Goal: Feedback & Contribution: Submit feedback/report problem

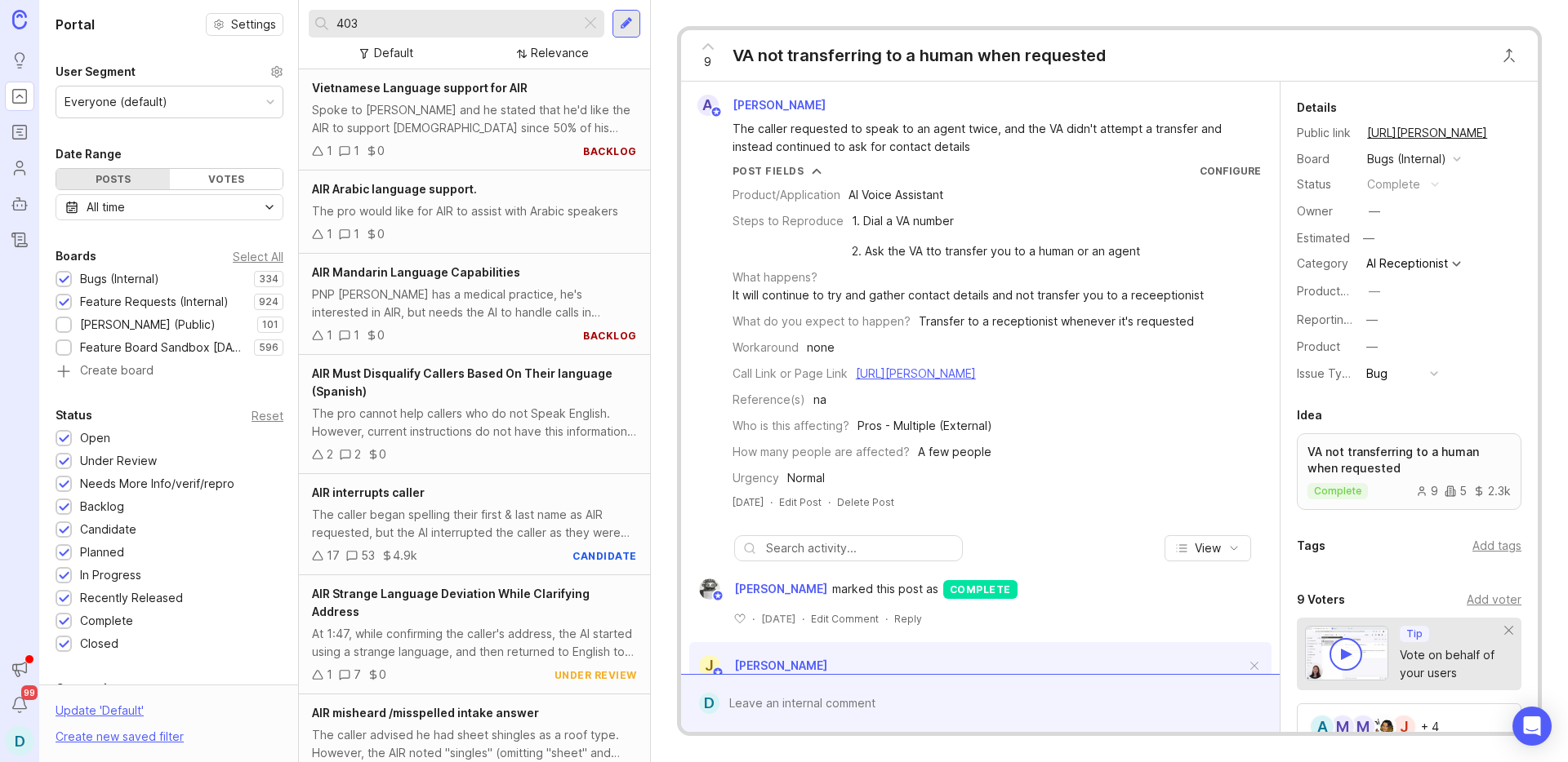
click at [479, 15] on input "403" at bounding box center [455, 24] width 237 height 18
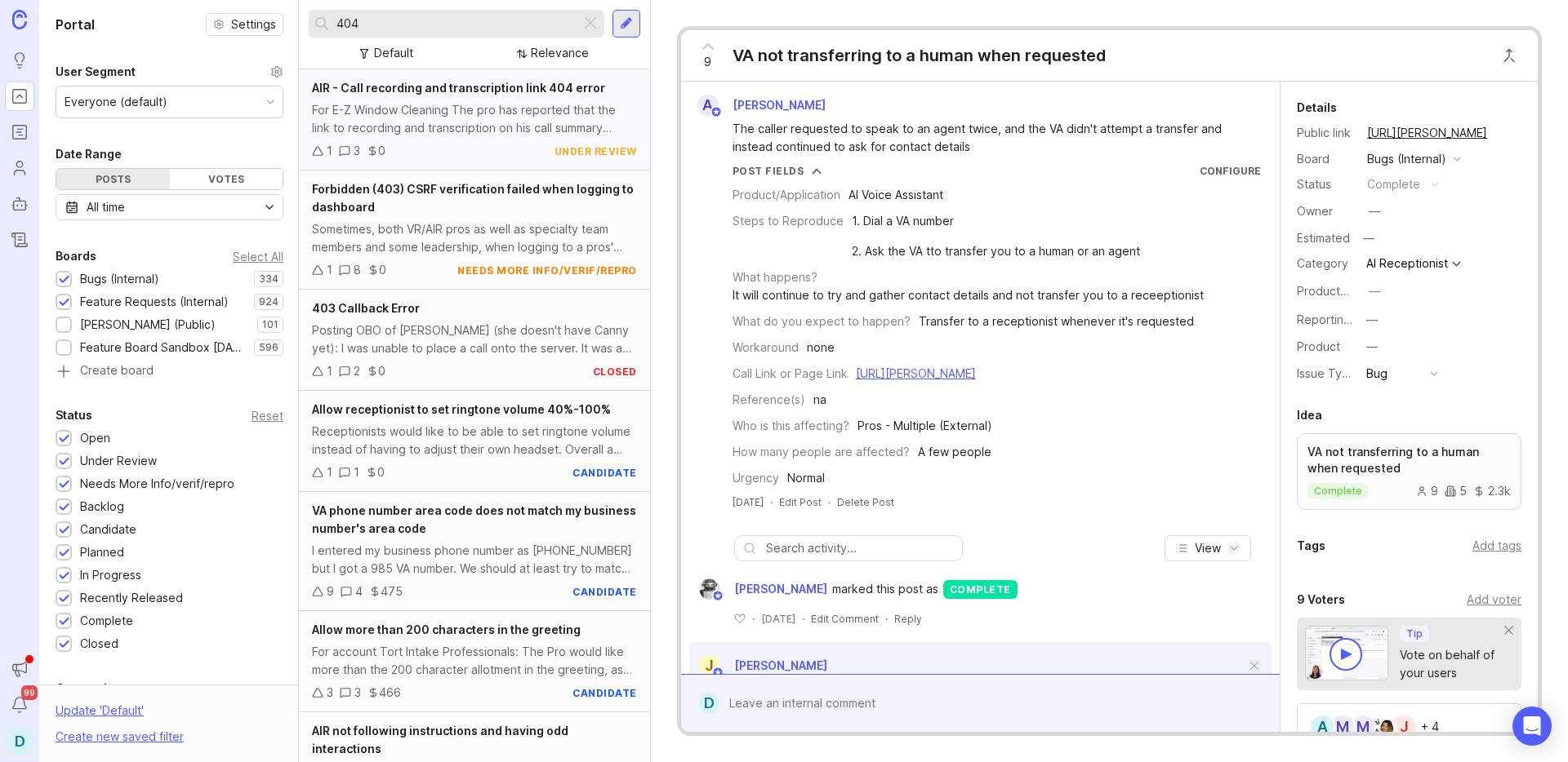
type input "404"
click at [472, 104] on div "For E-Z Window Cleaning The pro has reported that the link to recording and tra…" at bounding box center [475, 119] width 325 height 36
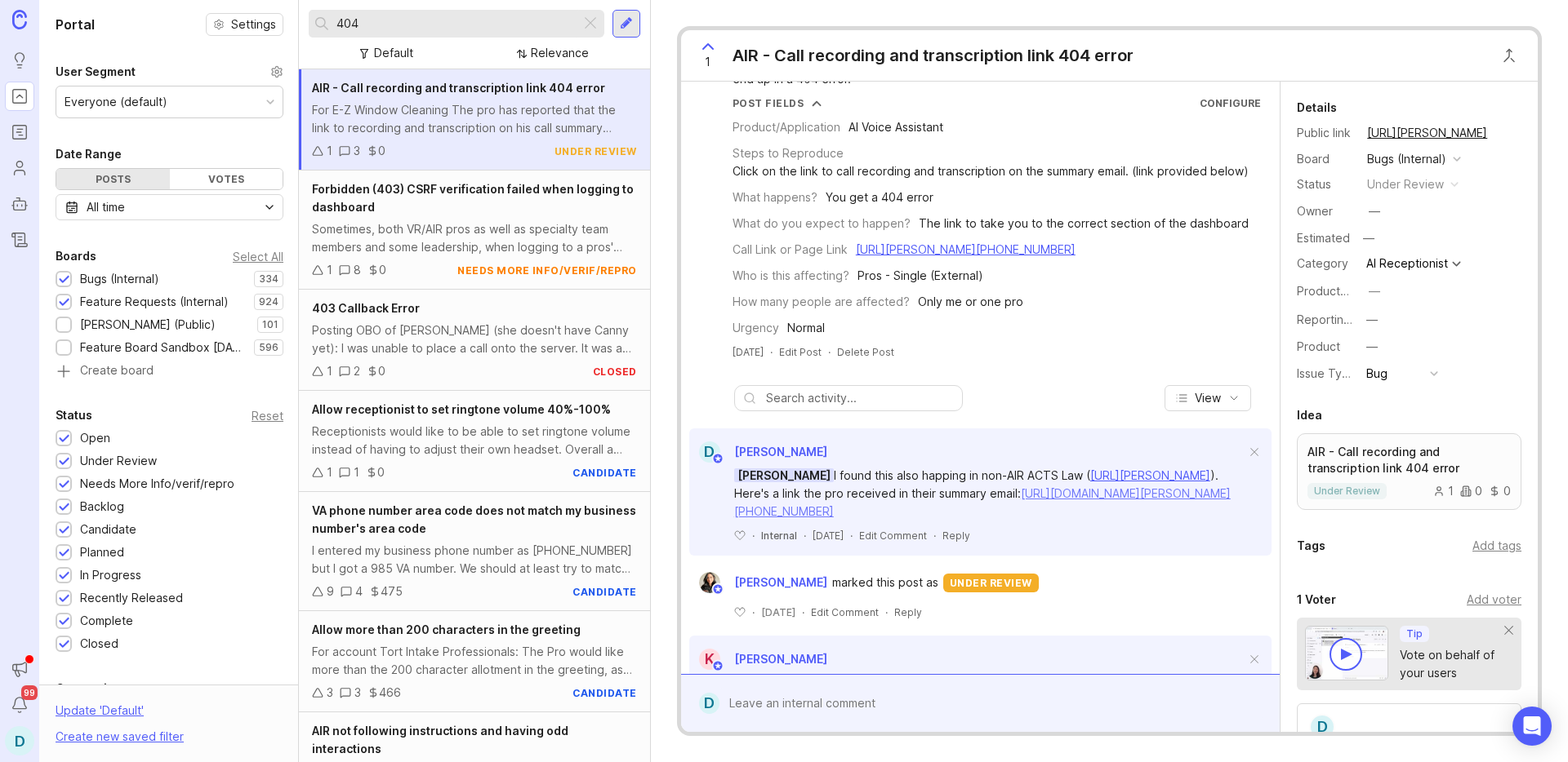
scroll to position [231, 0]
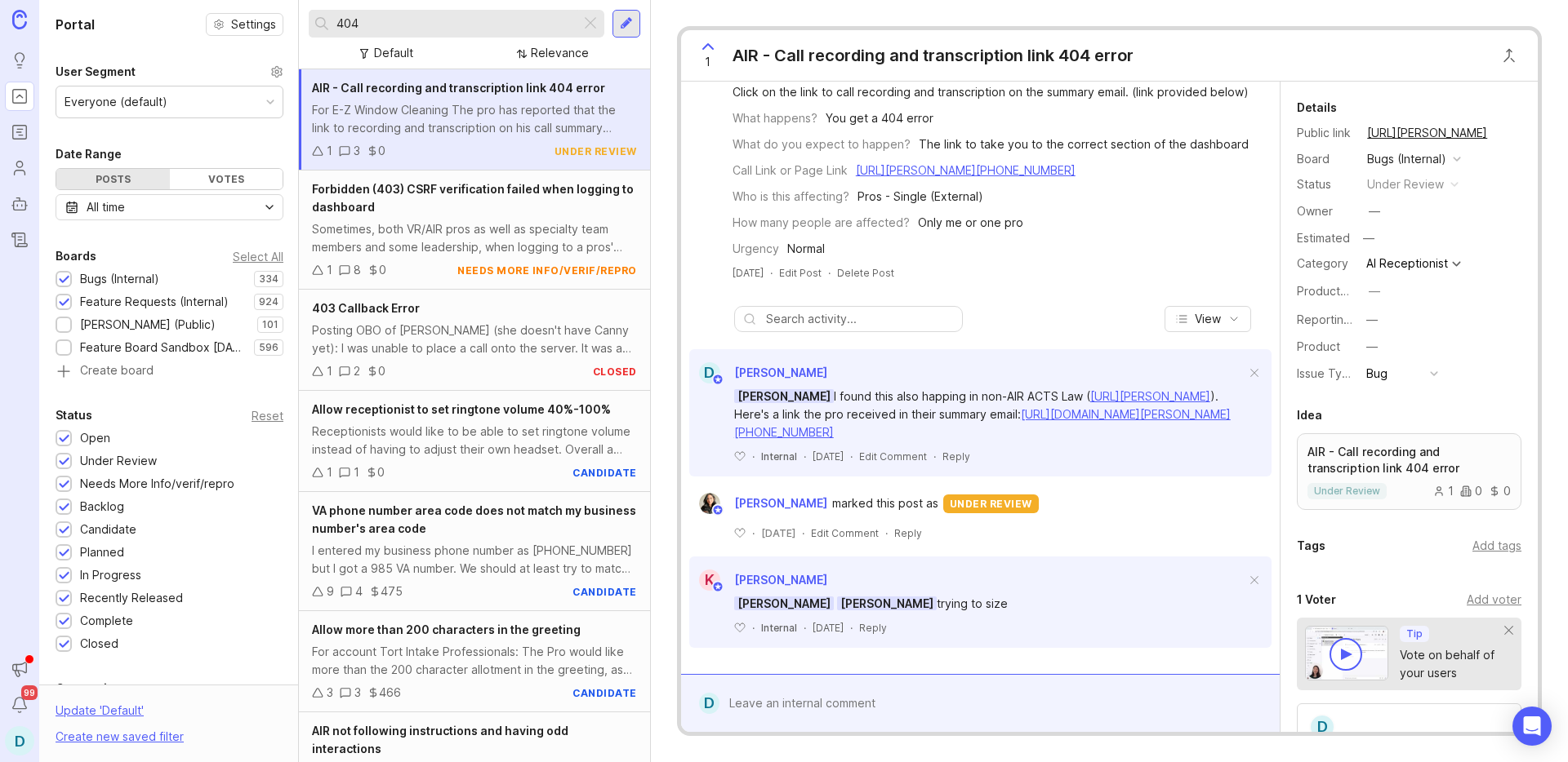
click at [795, 700] on div at bounding box center [992, 703] width 546 height 31
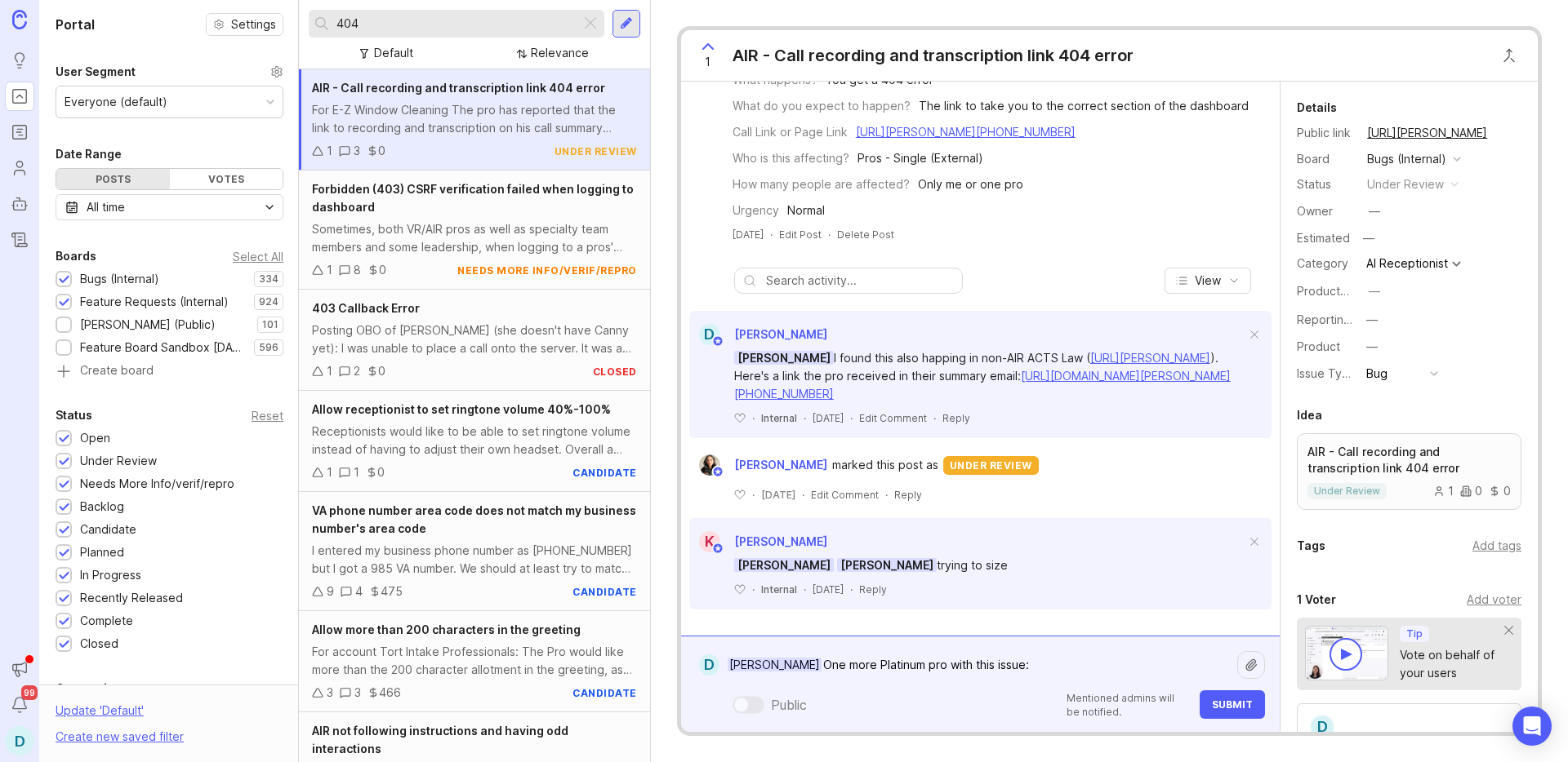
paste textarea "[URL][PERSON_NAME][DOMAIN_NAME]"
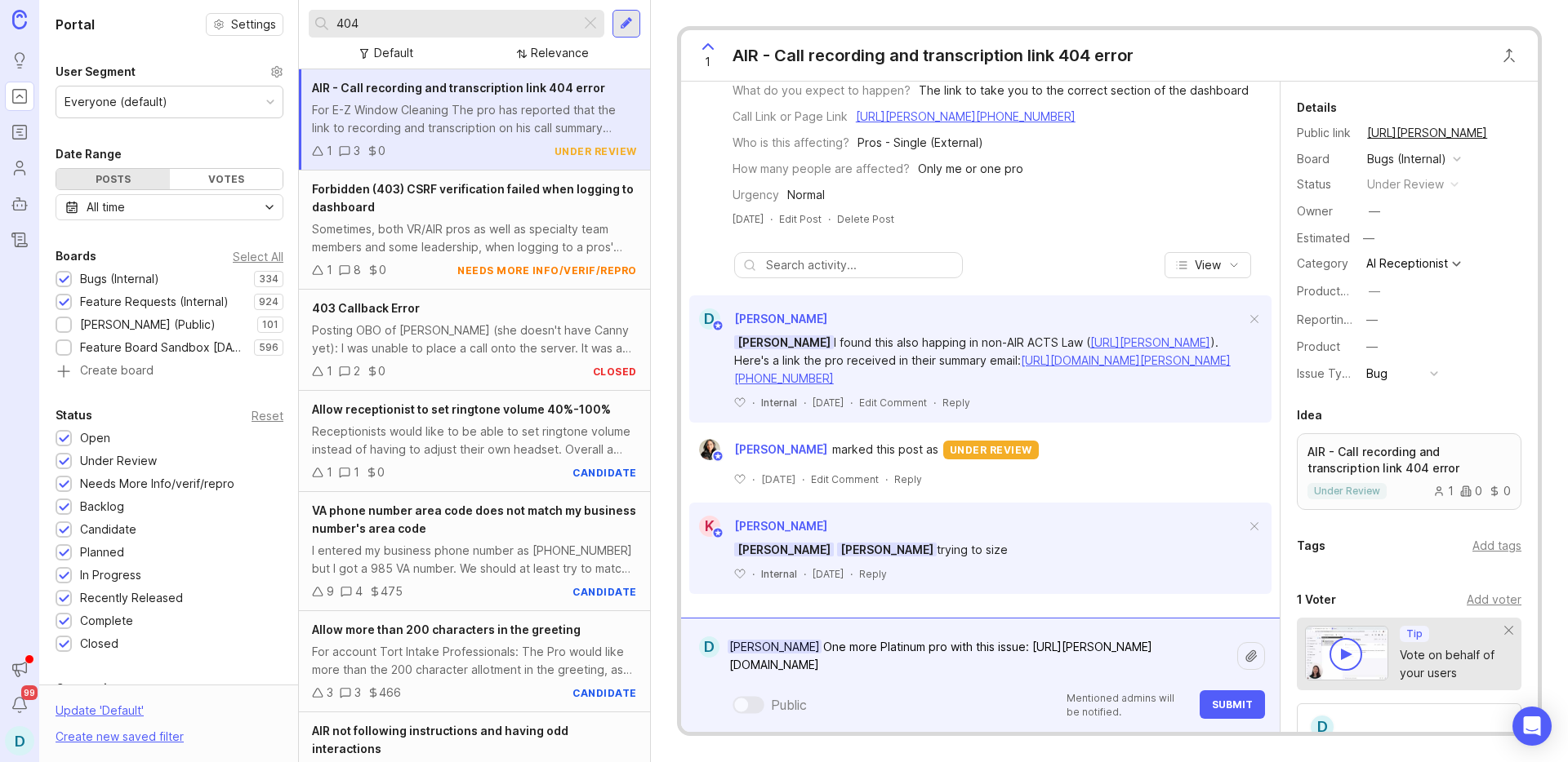
click at [1026, 646] on textarea "[PERSON_NAME] One more Platinum pro with this issue: [URL][PERSON_NAME][DOMAIN_…" at bounding box center [978, 656] width 517 height 49
type textarea "[PERSON_NAME] One more Platinum pro with this issue, [PERSON_NAME] Group: [URL]…"
click at [1215, 706] on span "Submit" at bounding box center [1231, 704] width 41 height 12
